Goal: Task Accomplishment & Management: Complete application form

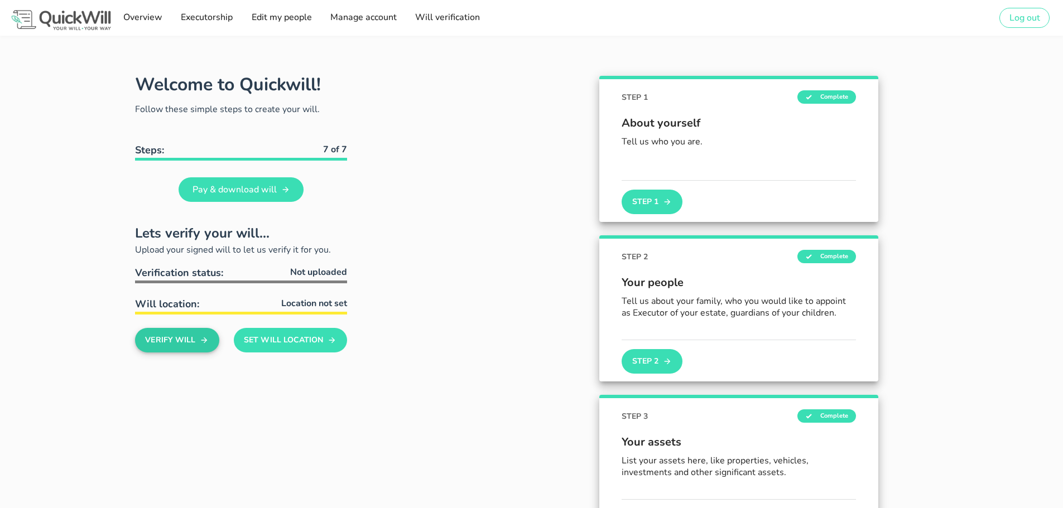
click at [185, 343] on button "Verify Will" at bounding box center [177, 340] width 84 height 25
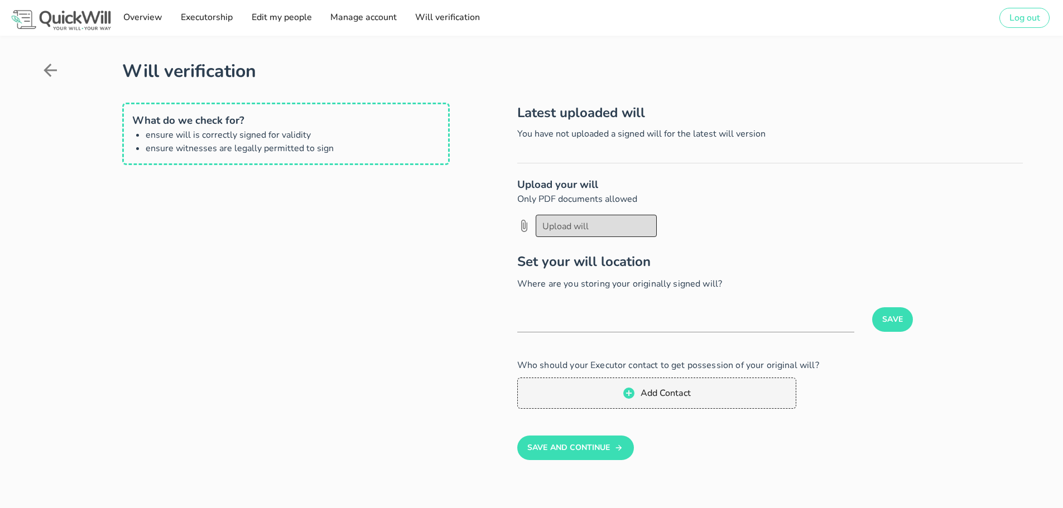
click at [563, 222] on div at bounding box center [596, 226] width 108 height 19
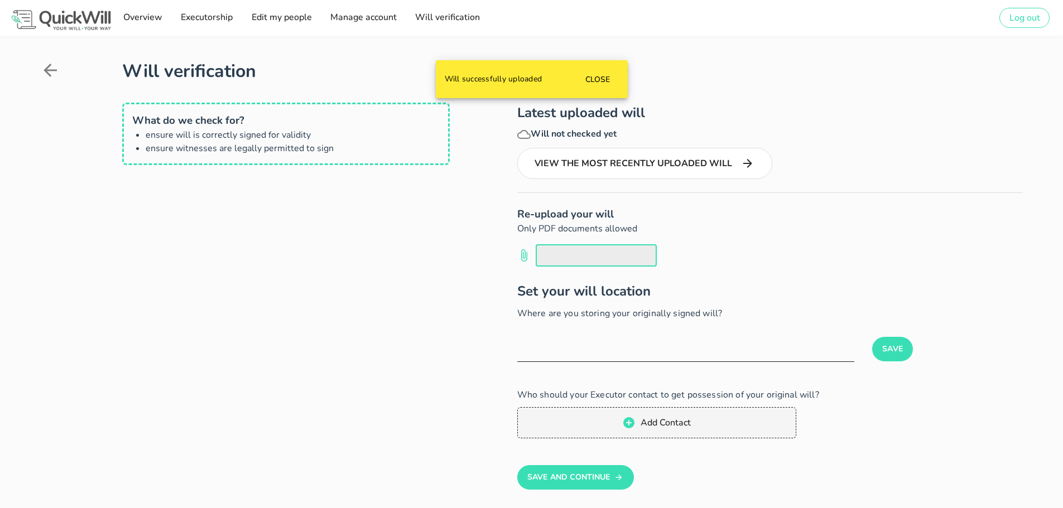
click at [549, 354] on input "text" at bounding box center [685, 353] width 337 height 18
type input "Home"
click at [885, 344] on button "Save" at bounding box center [892, 349] width 41 height 25
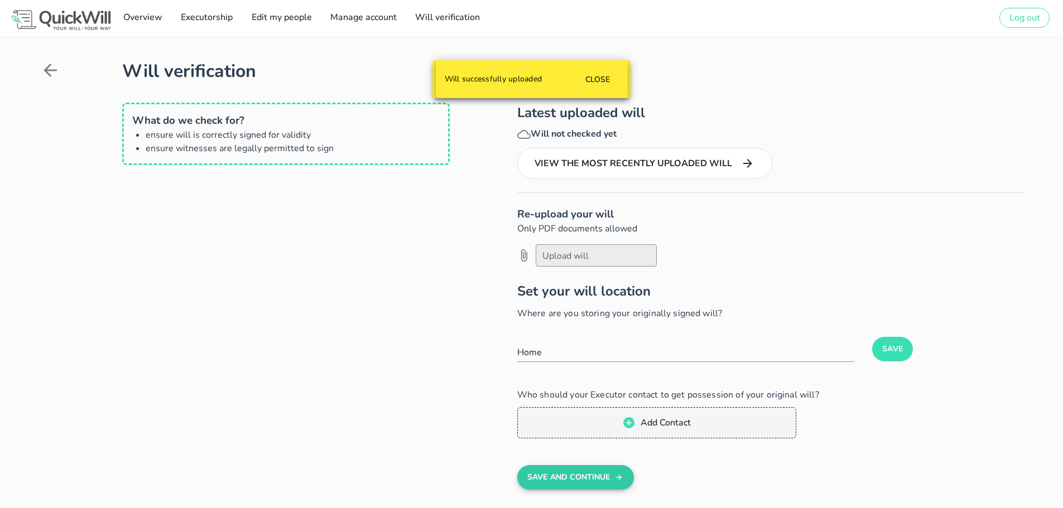
click at [566, 480] on button "Save And Continue" at bounding box center [575, 477] width 117 height 25
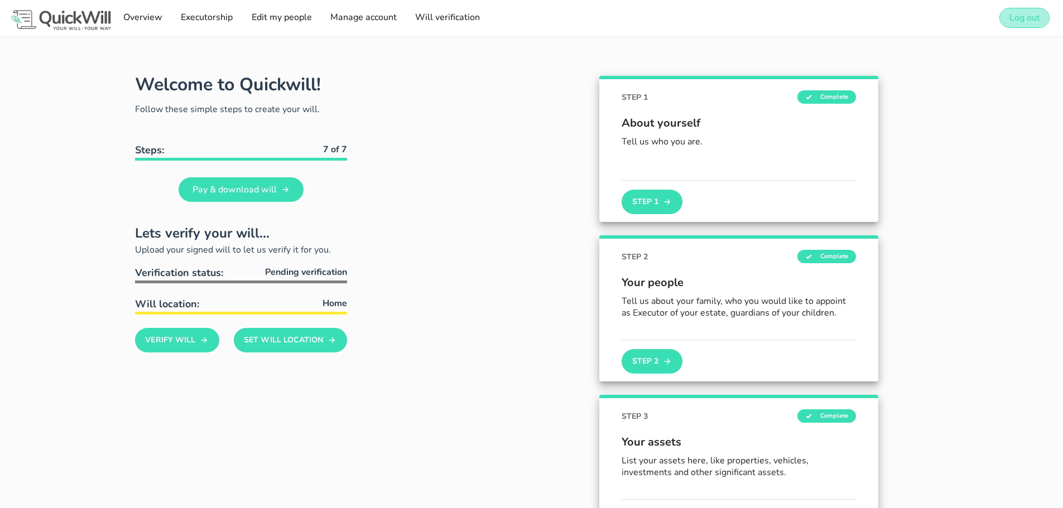
click at [1036, 13] on span "Log out" at bounding box center [1024, 18] width 31 height 12
